Goal: Information Seeking & Learning: Learn about a topic

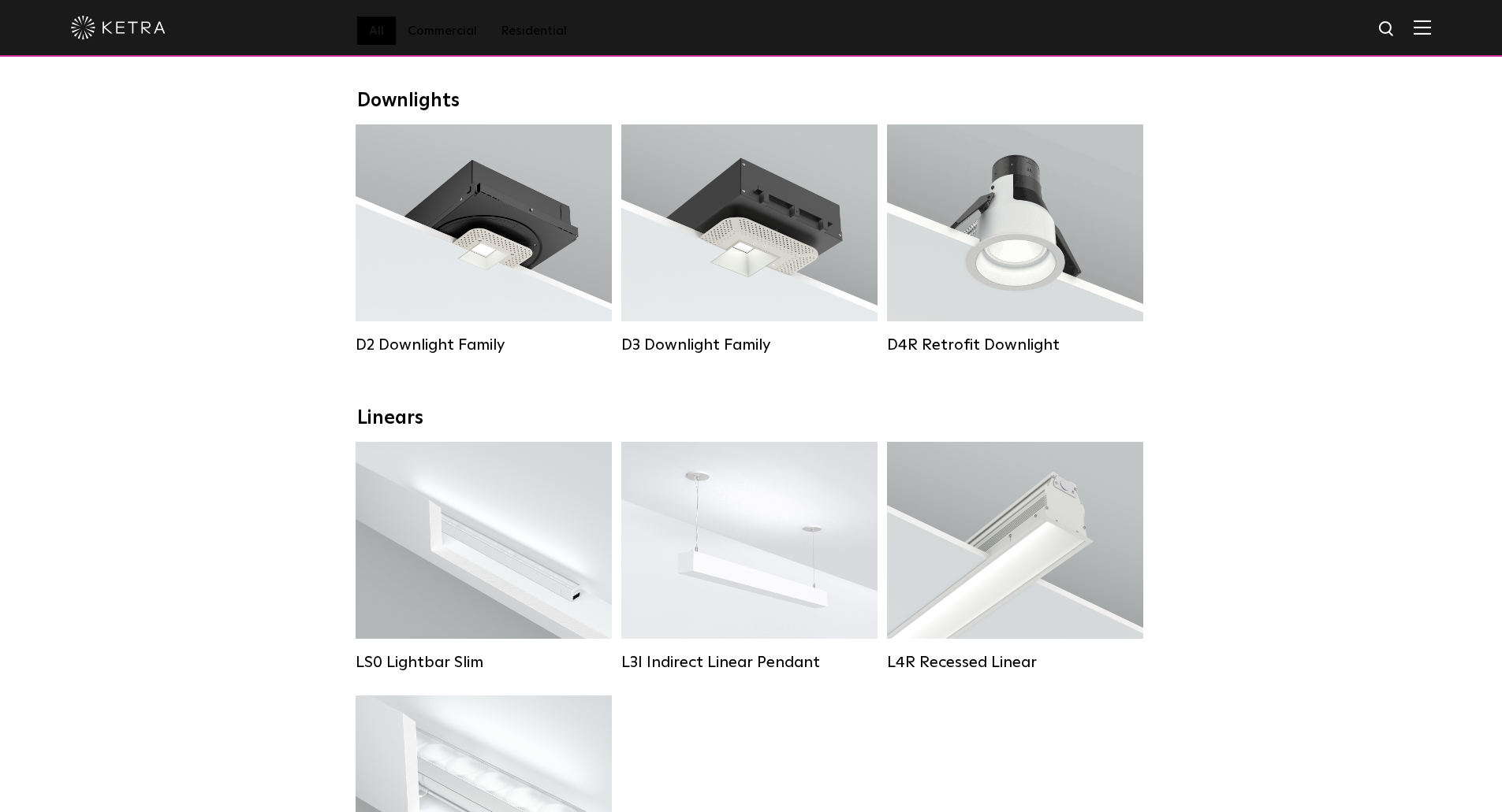
scroll to position [394, 0]
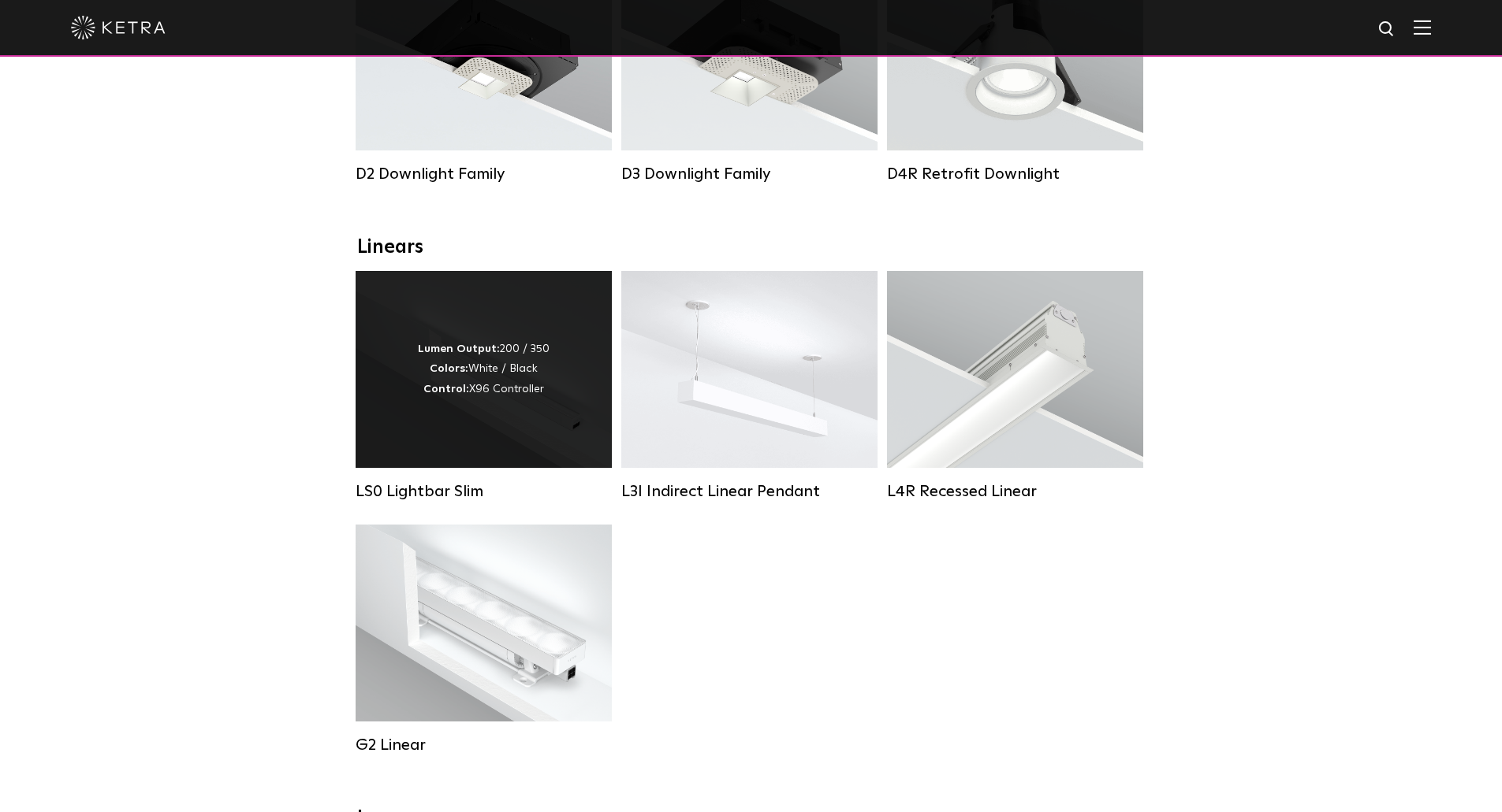
click at [494, 421] on div "Lumen Output: 200 / 350 Colors: White / Black Control: X96 Controller" at bounding box center [483, 369] width 256 height 197
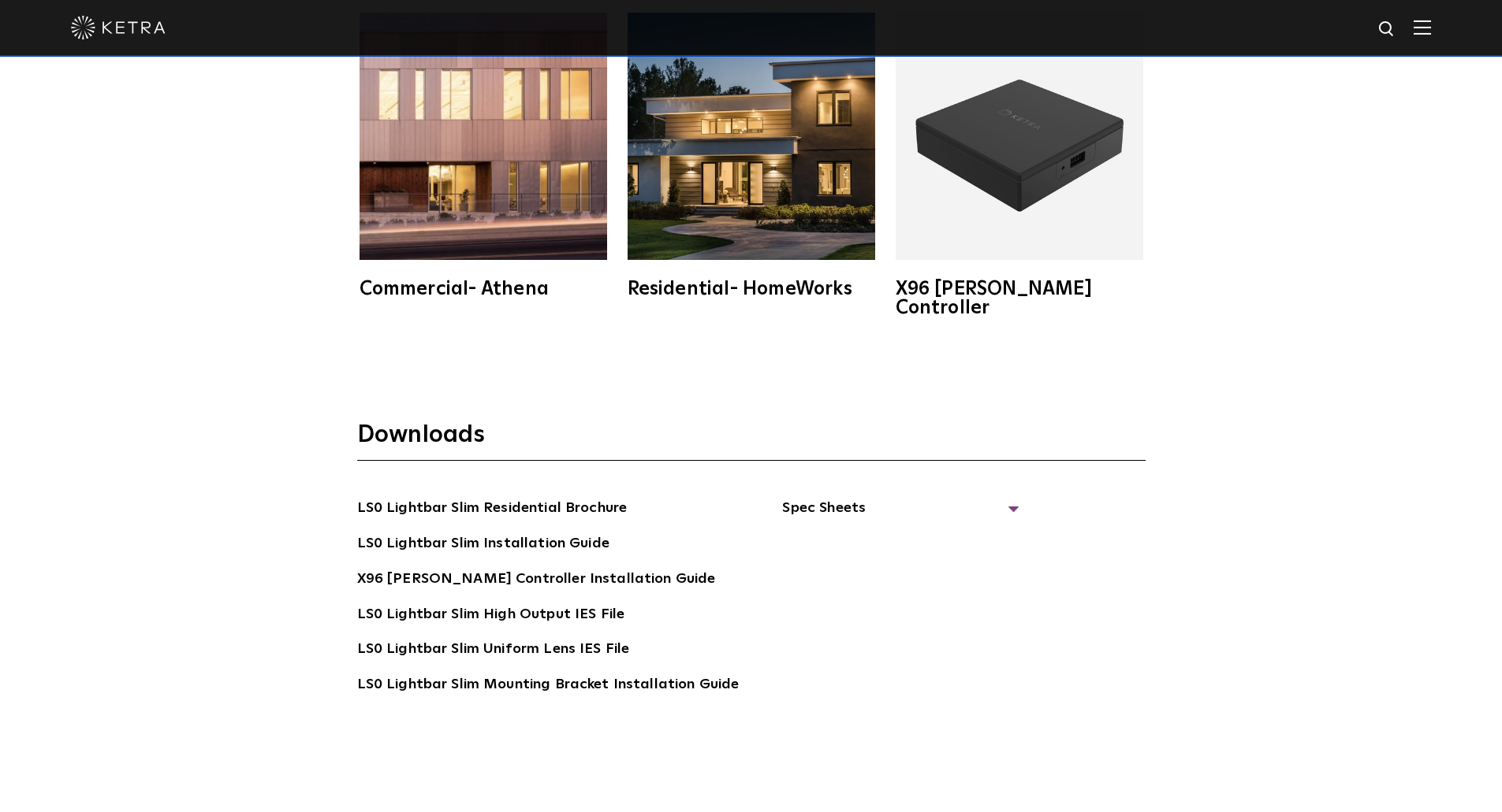
scroll to position [3309, 0]
